Goal: Complete application form

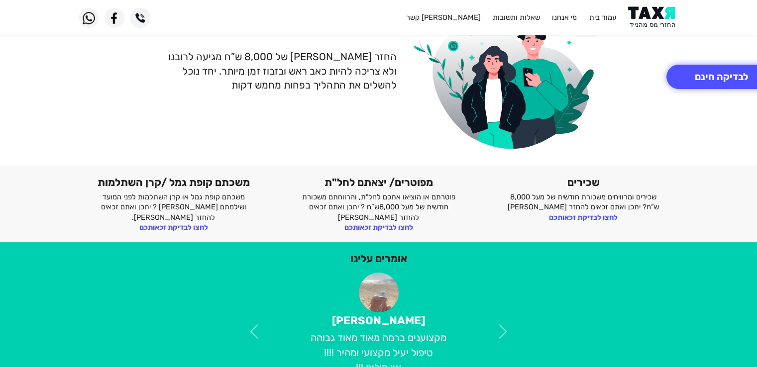
scroll to position [159, 0]
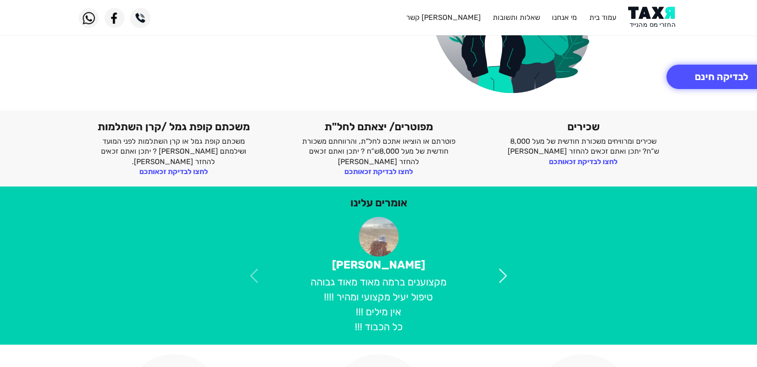
click at [499, 282] on span at bounding box center [502, 275] width 17 height 17
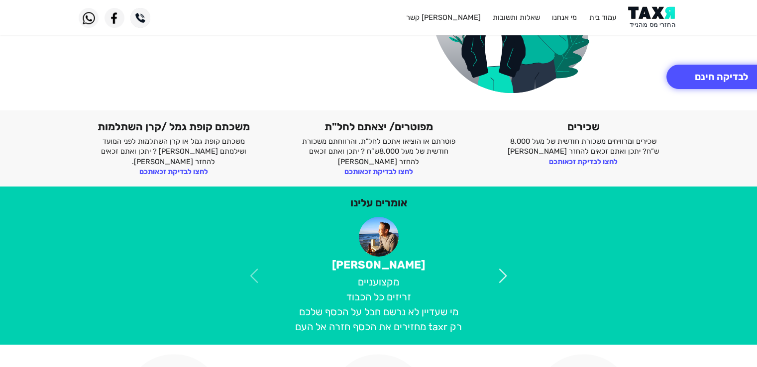
click at [499, 282] on span at bounding box center [502, 275] width 17 height 17
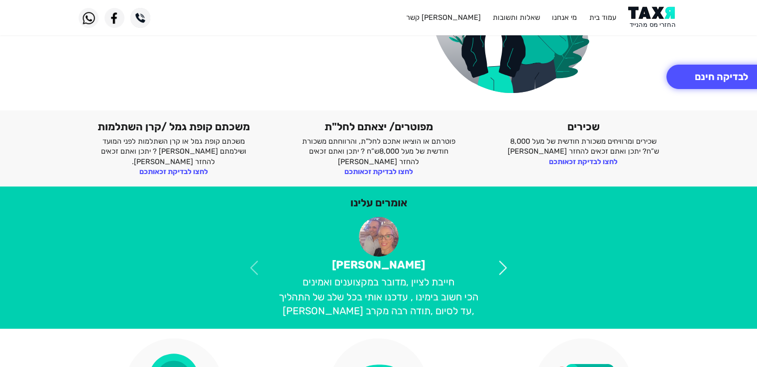
click at [502, 271] on span at bounding box center [502, 267] width 17 height 17
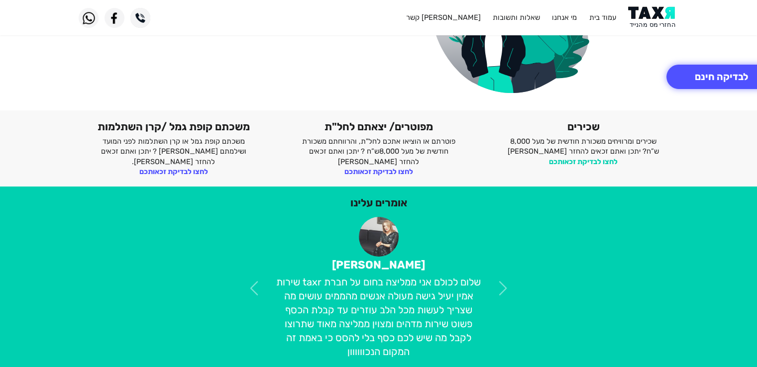
click at [577, 164] on link "לחצו לבדיקת זכאותכם" at bounding box center [583, 161] width 69 height 9
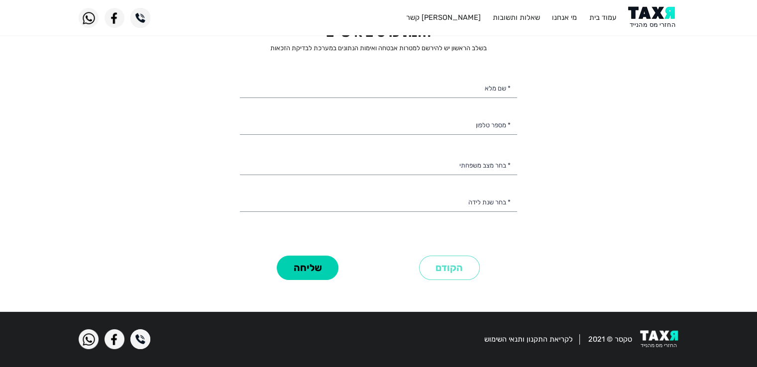
scroll to position [22, 0]
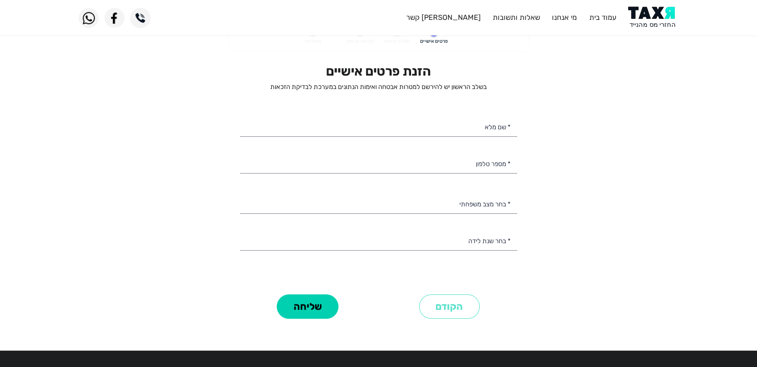
select select
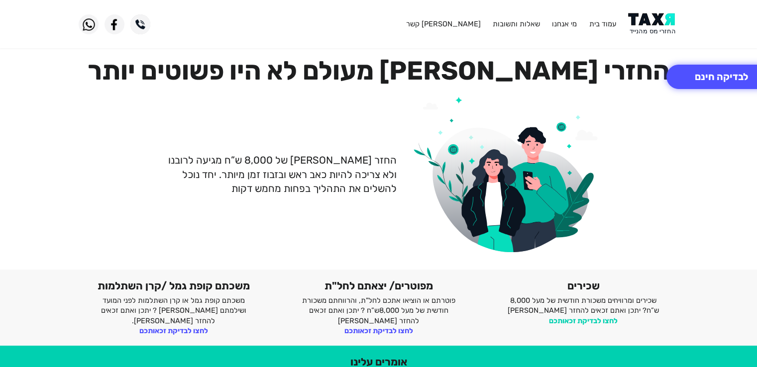
click at [587, 321] on link "לחצו לבדיקת זכאותכם" at bounding box center [583, 320] width 69 height 9
click at [687, 75] on button "לבדיקה חינם" at bounding box center [721, 77] width 110 height 24
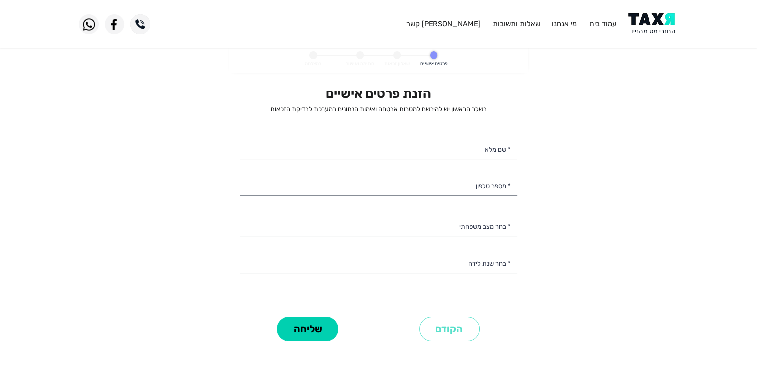
select select
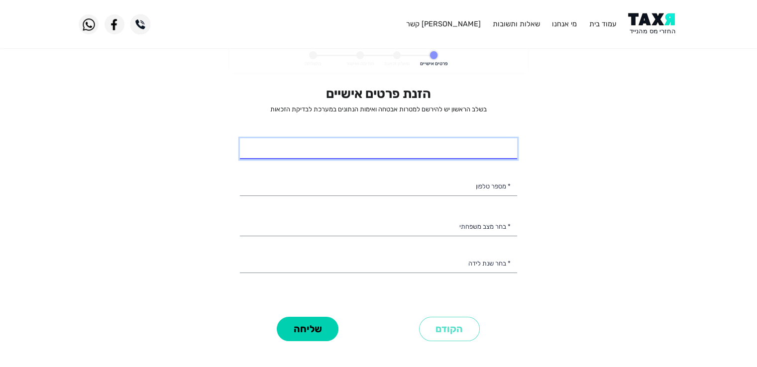
click at [463, 155] on input "* שם מלא" at bounding box center [378, 148] width 277 height 21
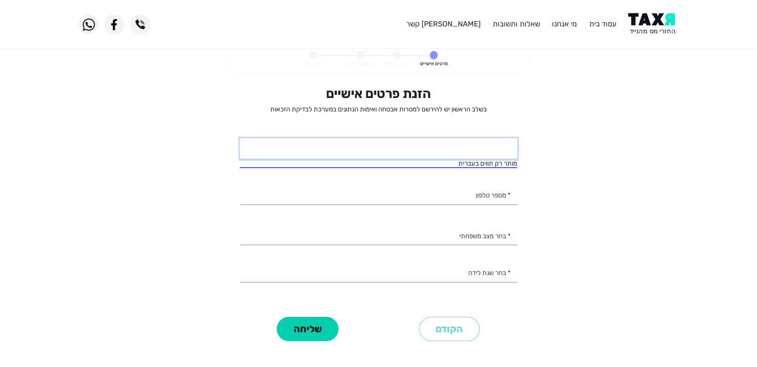
click at [463, 155] on input "* שם מלא" at bounding box center [378, 148] width 277 height 21
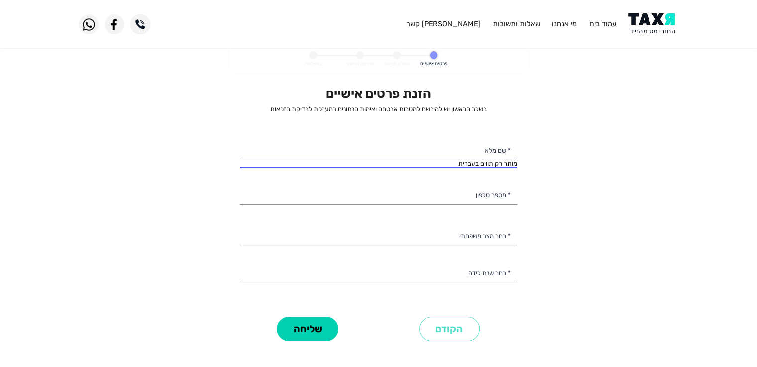
click at [500, 160] on span "מותר רק תווים בעברית" at bounding box center [487, 163] width 59 height 7
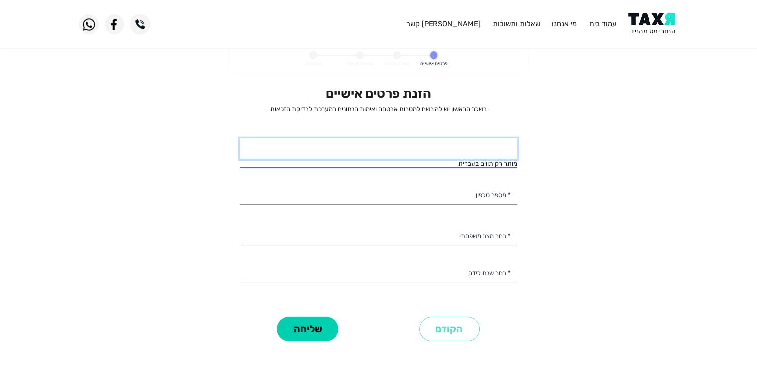
click at [501, 158] on input "* שם מלא" at bounding box center [378, 148] width 277 height 21
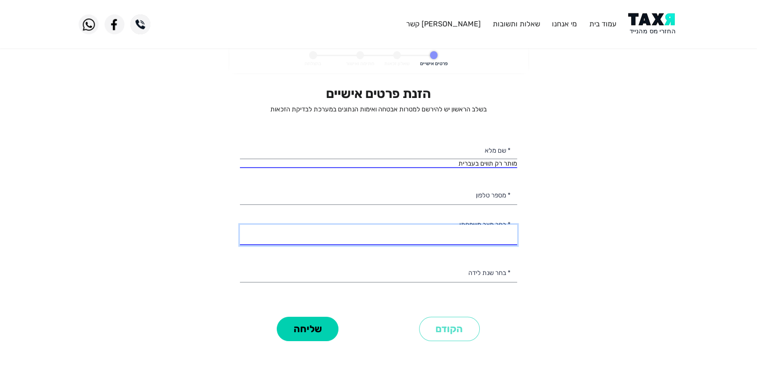
drag, startPoint x: 501, startPoint y: 158, endPoint x: 510, endPoint y: 237, distance: 80.1
click at [510, 237] on select "רווק/ה נשוי/אה גרוש/ה אלמן/נה" at bounding box center [378, 235] width 277 height 21
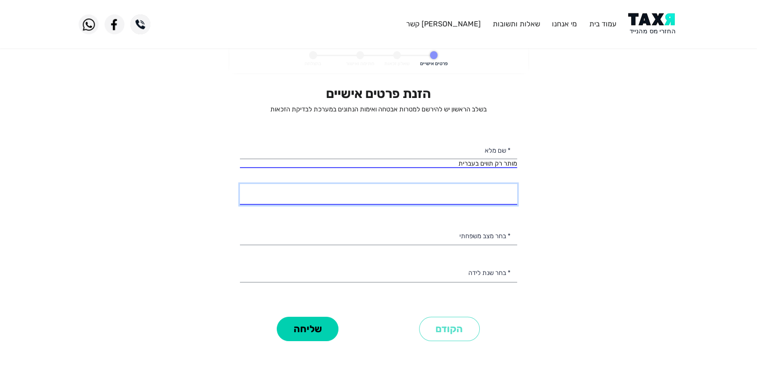
click at [484, 197] on input "* מספר טלפון" at bounding box center [378, 194] width 277 height 21
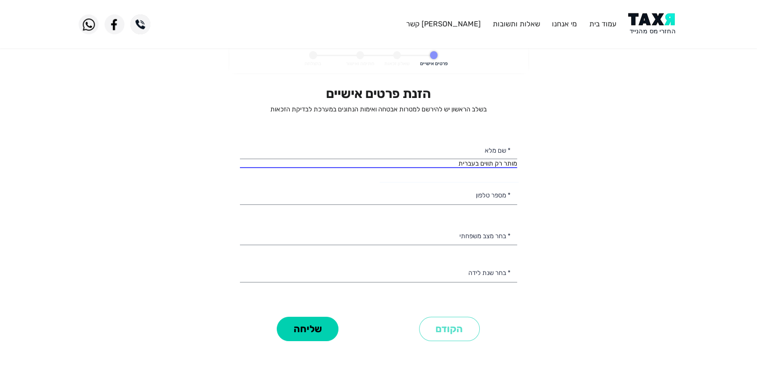
click at [488, 250] on div "הזנת פרטים אישיים בשלב הראשון יש להירשם למטרות אבטחה ואימות הנתונים במערכת לבדי…" at bounding box center [378, 200] width 277 height 228
